Goal: Information Seeking & Learning: Learn about a topic

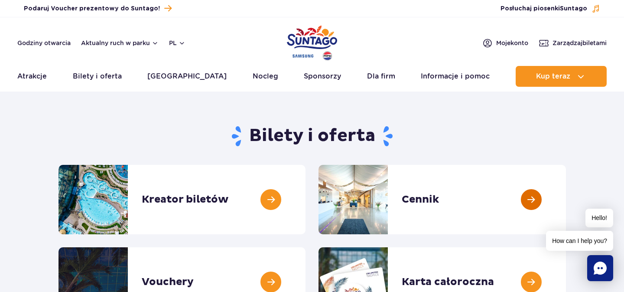
click at [566, 198] on link at bounding box center [566, 199] width 0 height 69
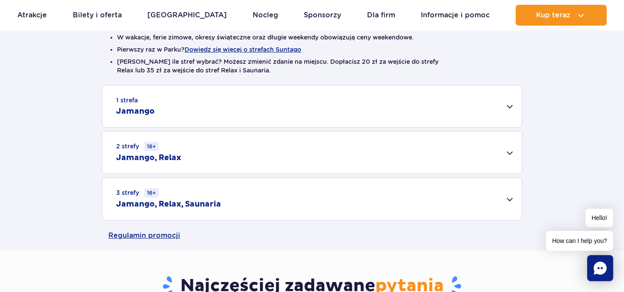
scroll to position [245, 0]
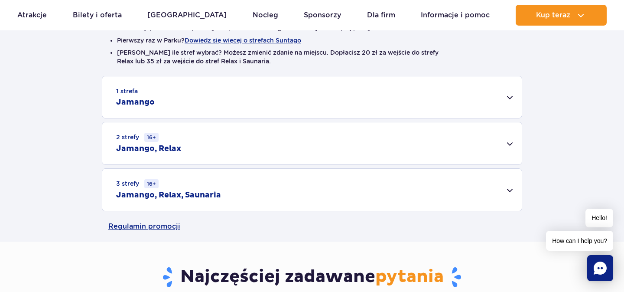
click at [476, 183] on div "3 strefy 16+ Jamango, Relax, Saunaria" at bounding box center [312, 190] width 420 height 42
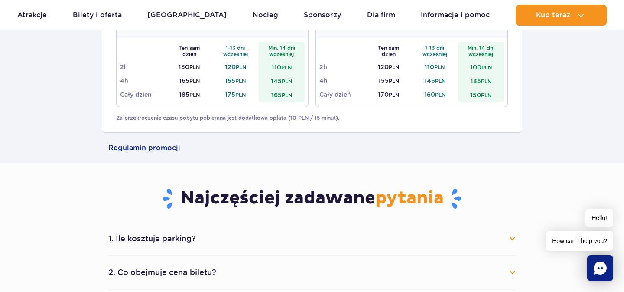
scroll to position [369, 0]
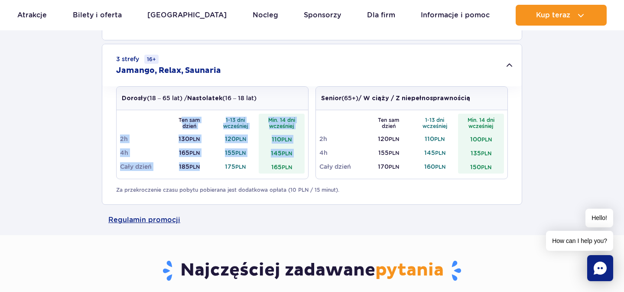
drag, startPoint x: 181, startPoint y: 121, endPoint x: 206, endPoint y: 163, distance: 48.4
click at [206, 163] on tbody "Ten sam dzień 1-13 dni wcześniej Min. 14 dni wcześniej 2h 130 PLN 120 PLN 110 P…" at bounding box center [212, 144] width 185 height 60
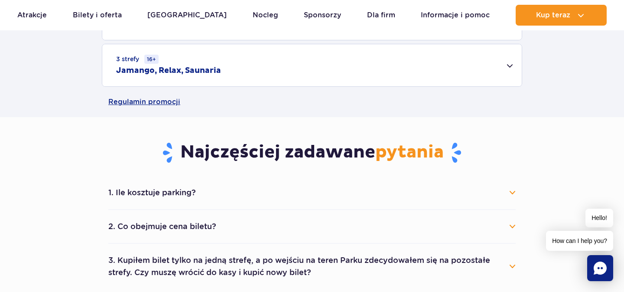
click at [288, 76] on div "3 strefy 16+ Jamango, Relax, Saunaria" at bounding box center [312, 65] width 420 height 42
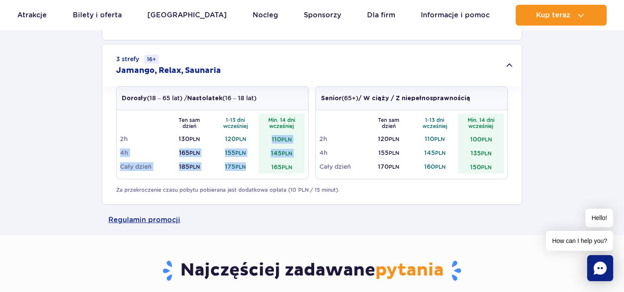
drag, startPoint x: 250, startPoint y: 138, endPoint x: 249, endPoint y: 168, distance: 29.5
click at [249, 168] on tbody "Ten sam dzień 1-13 dni wcześniej Min. 14 dni wcześniej 2h 130 PLN 120 PLN 110 P…" at bounding box center [212, 144] width 185 height 60
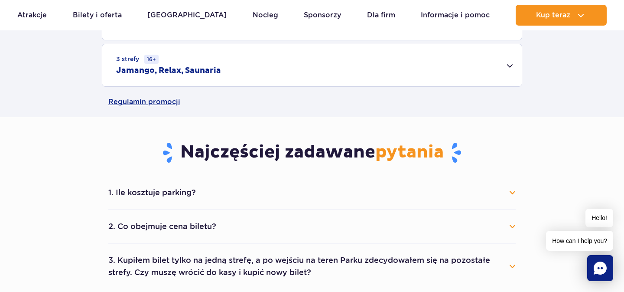
click at [222, 82] on div "3 strefy 16+ Jamango, Relax, Saunaria" at bounding box center [312, 65] width 420 height 42
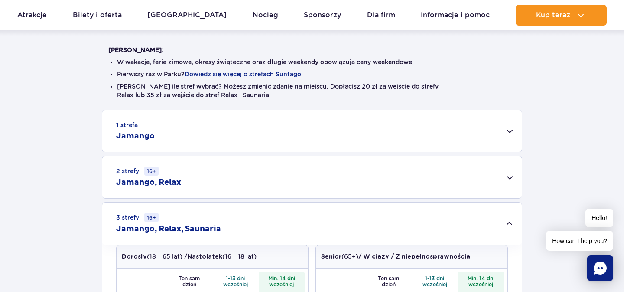
scroll to position [195, 0]
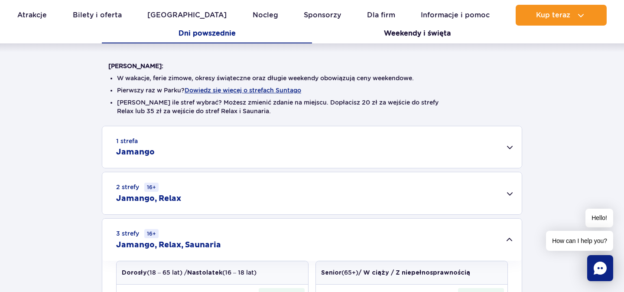
click at [213, 169] on div "1 strefa Jamango Dorosły (18 – 65 lat) / Nastolatek (16 – 18 lat) Ten sam dzień…" at bounding box center [312, 252] width 624 height 253
click at [213, 161] on div "1 strefa Jamango" at bounding box center [312, 147] width 420 height 42
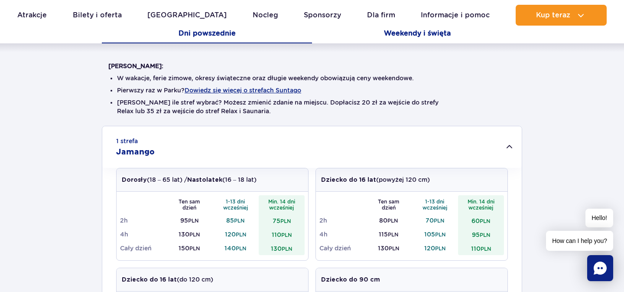
click at [423, 33] on button "Weekendy i święta" at bounding box center [417, 34] width 210 height 18
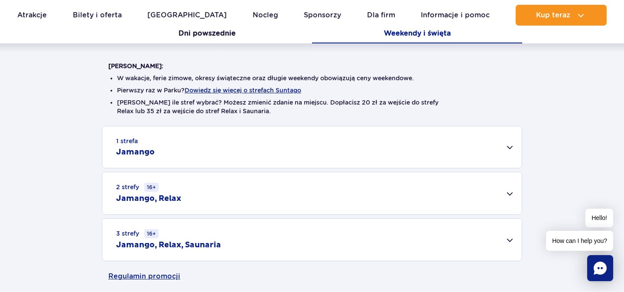
scroll to position [258, 0]
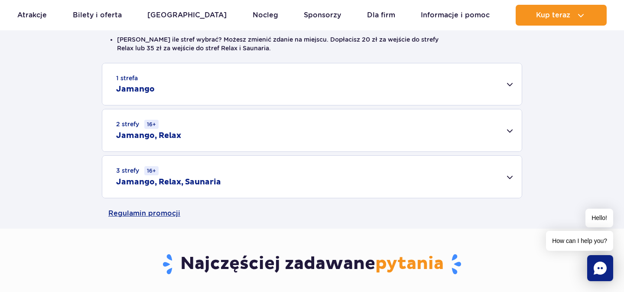
click at [407, 179] on div "3 strefy 16+ Jamango, Relax, Saunaria" at bounding box center [312, 177] width 420 height 42
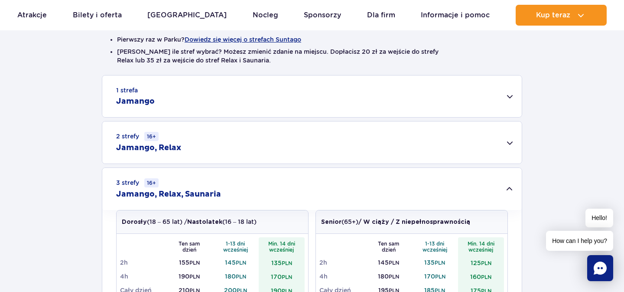
scroll to position [235, 0]
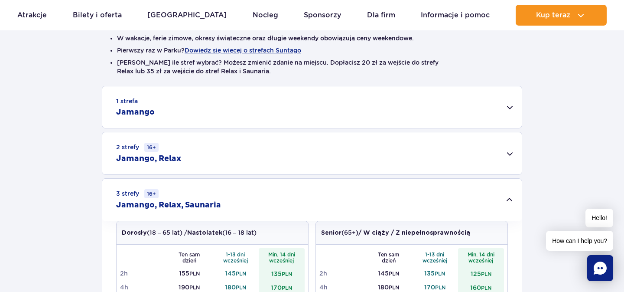
click at [178, 117] on div "1 strefa Jamango" at bounding box center [312, 107] width 420 height 42
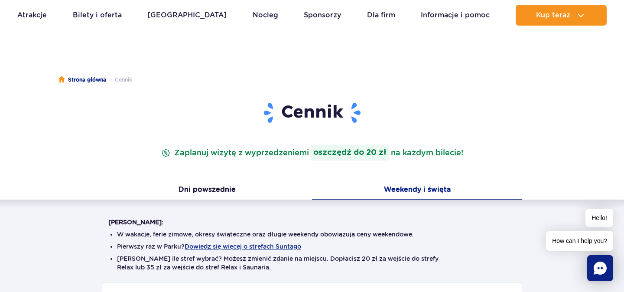
scroll to position [28, 0]
